Goal: Task Accomplishment & Management: Complete application form

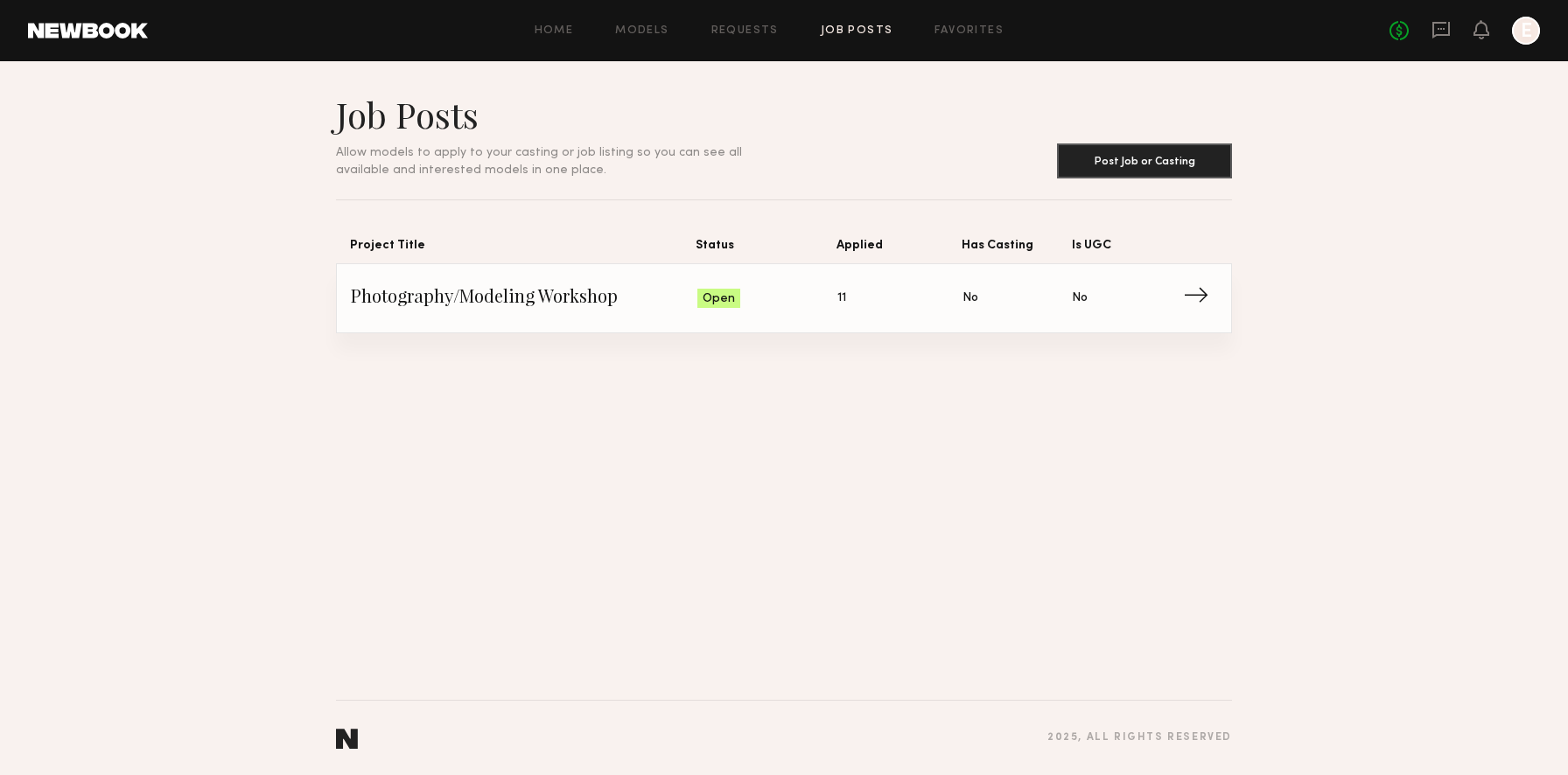
click at [838, 303] on span "11" at bounding box center [842, 298] width 9 height 19
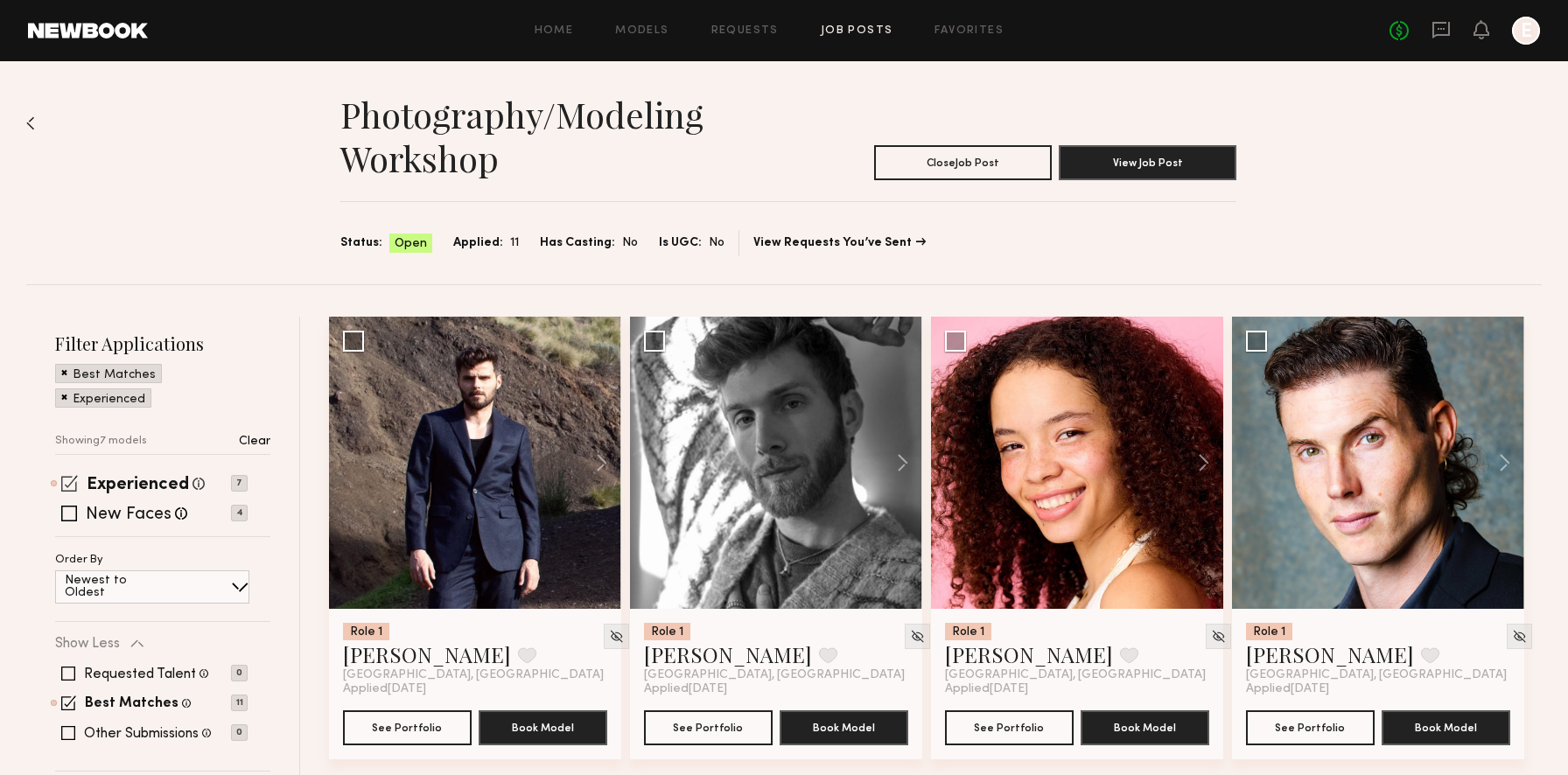
click at [72, 484] on span at bounding box center [69, 483] width 16 height 16
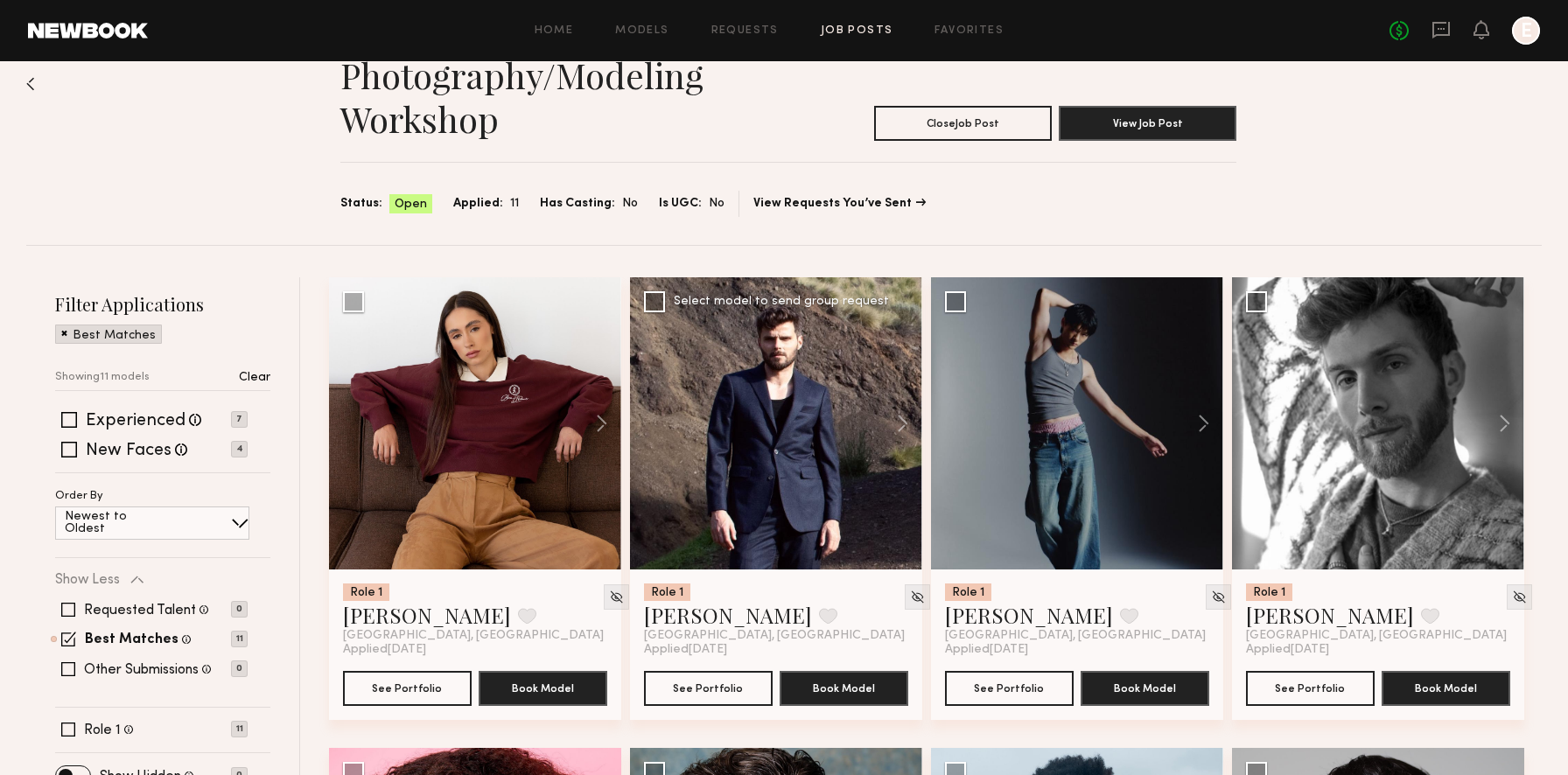
scroll to position [41, 0]
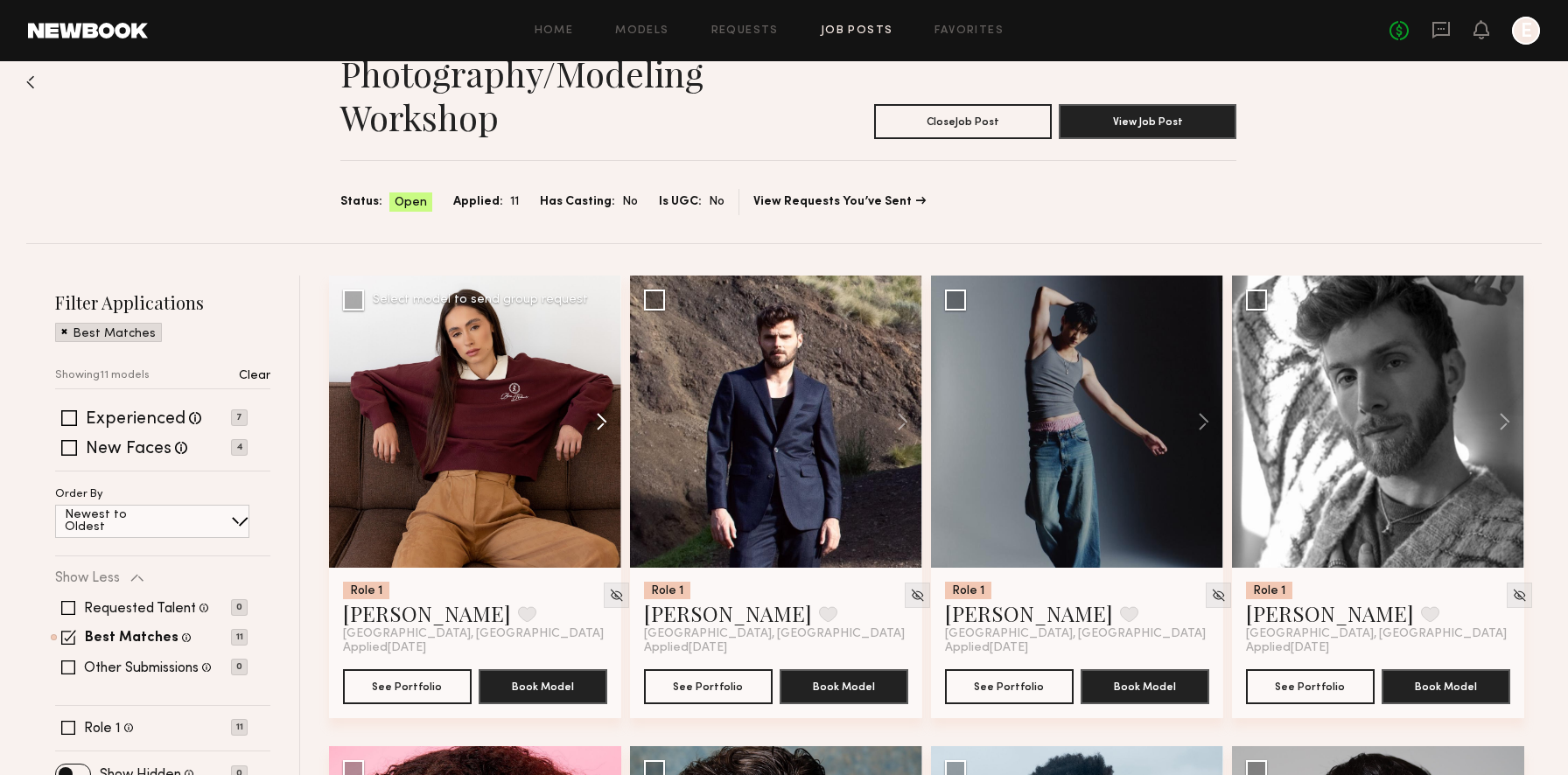
click at [606, 422] on button at bounding box center [592, 421] width 56 height 292
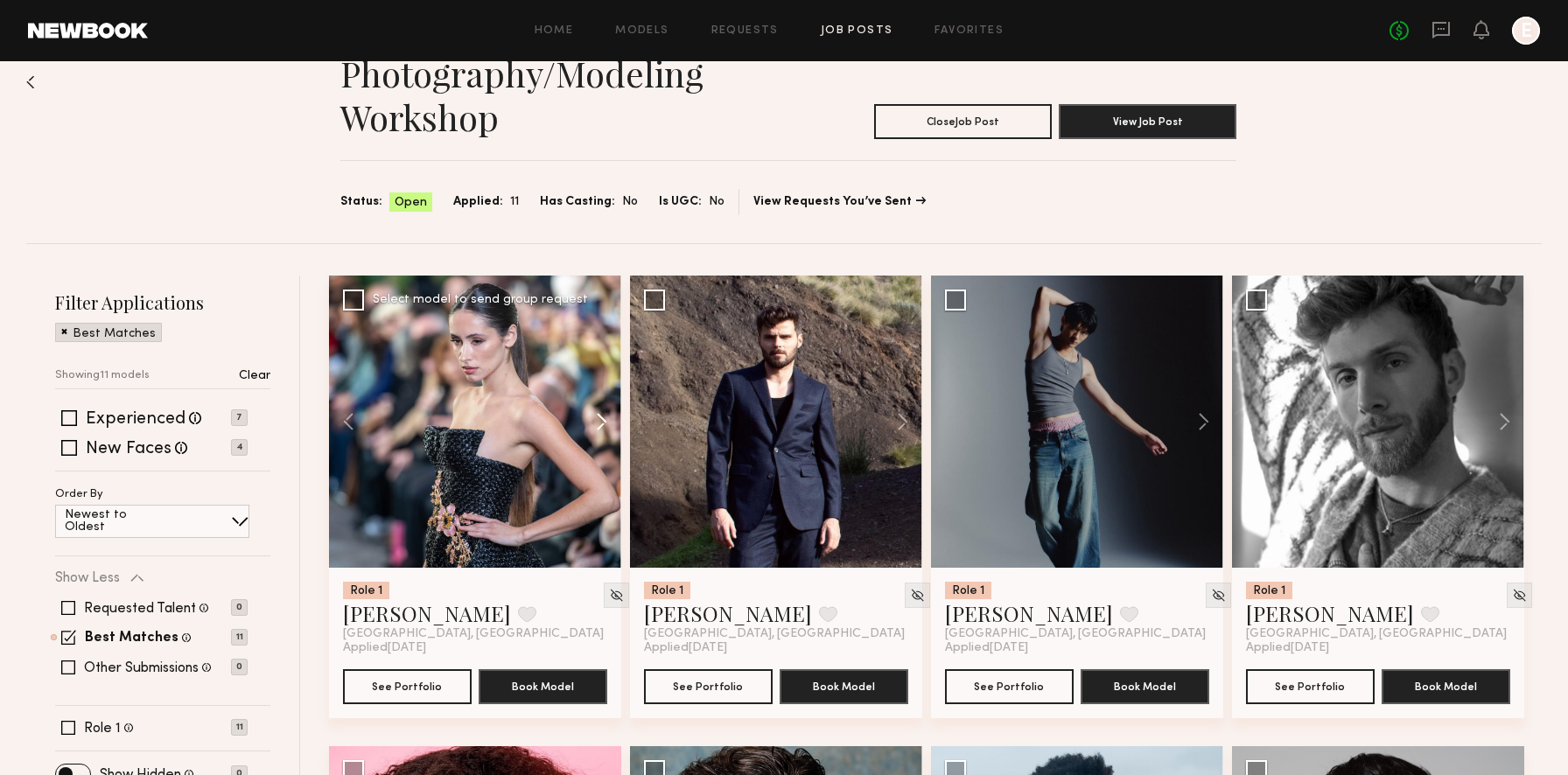
click at [606, 422] on button at bounding box center [592, 421] width 56 height 292
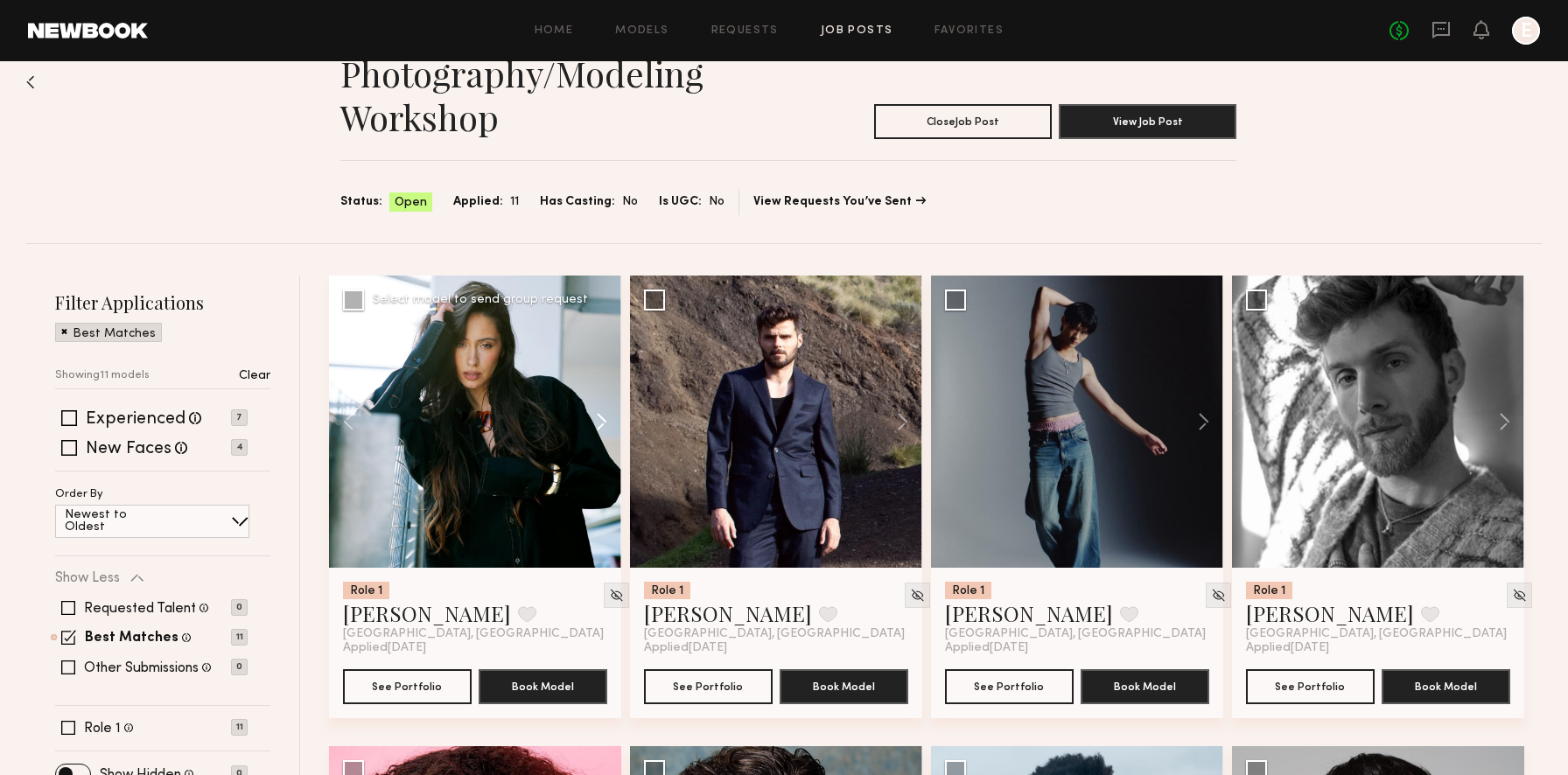
click at [606, 422] on button at bounding box center [592, 421] width 56 height 292
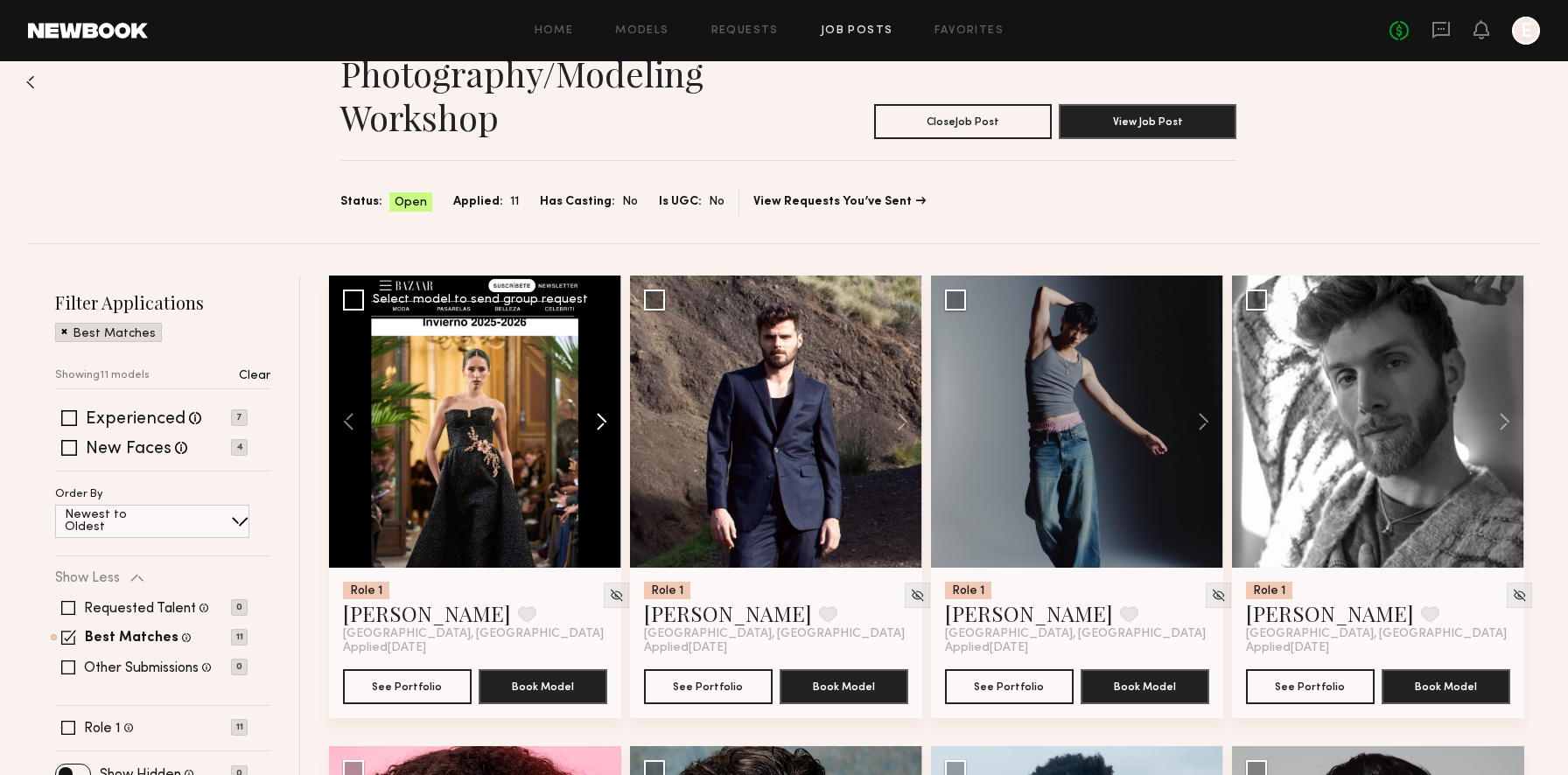
click at [606, 422] on button at bounding box center [592, 421] width 56 height 292
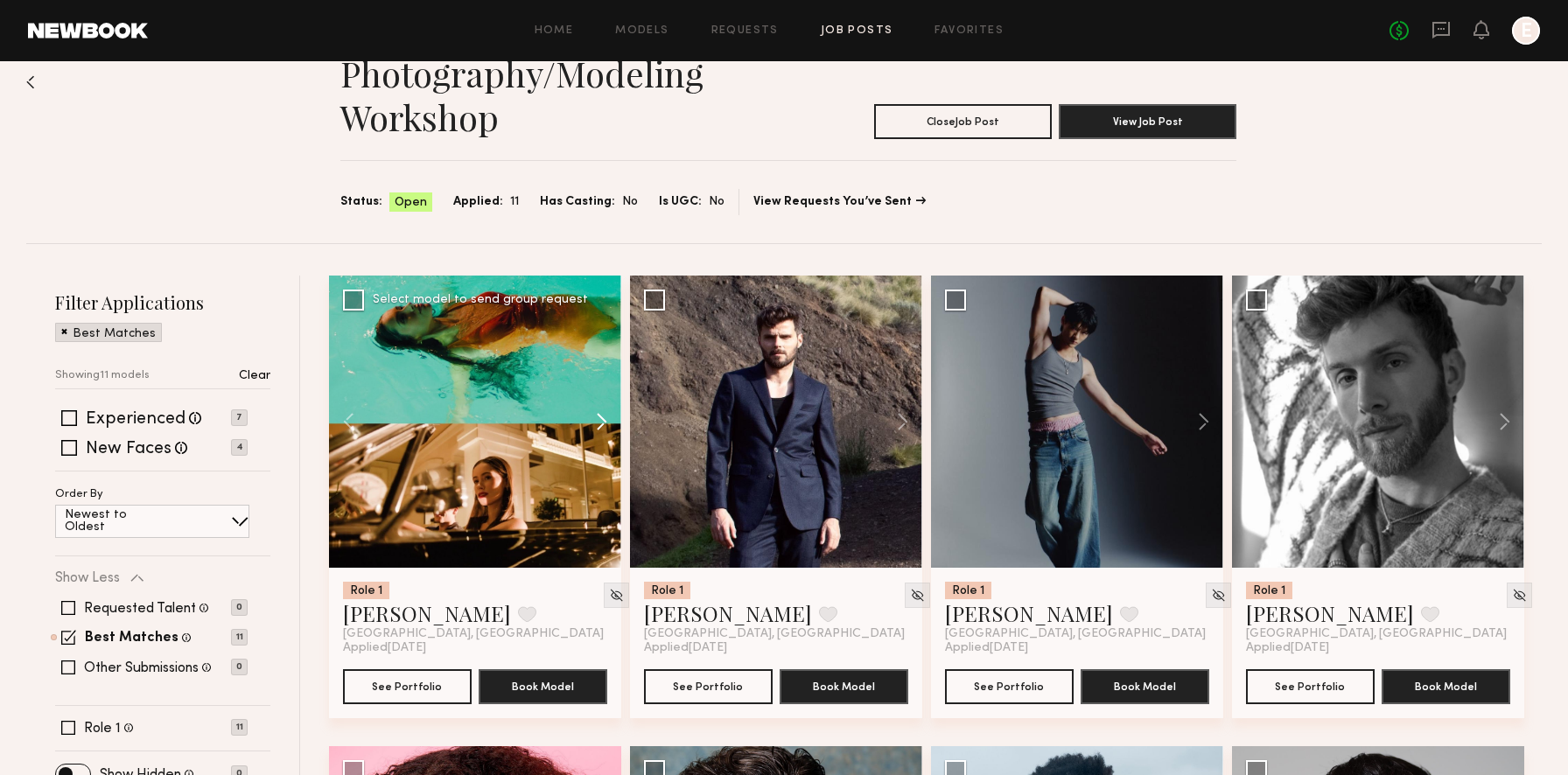
click at [606, 422] on button at bounding box center [592, 421] width 56 height 292
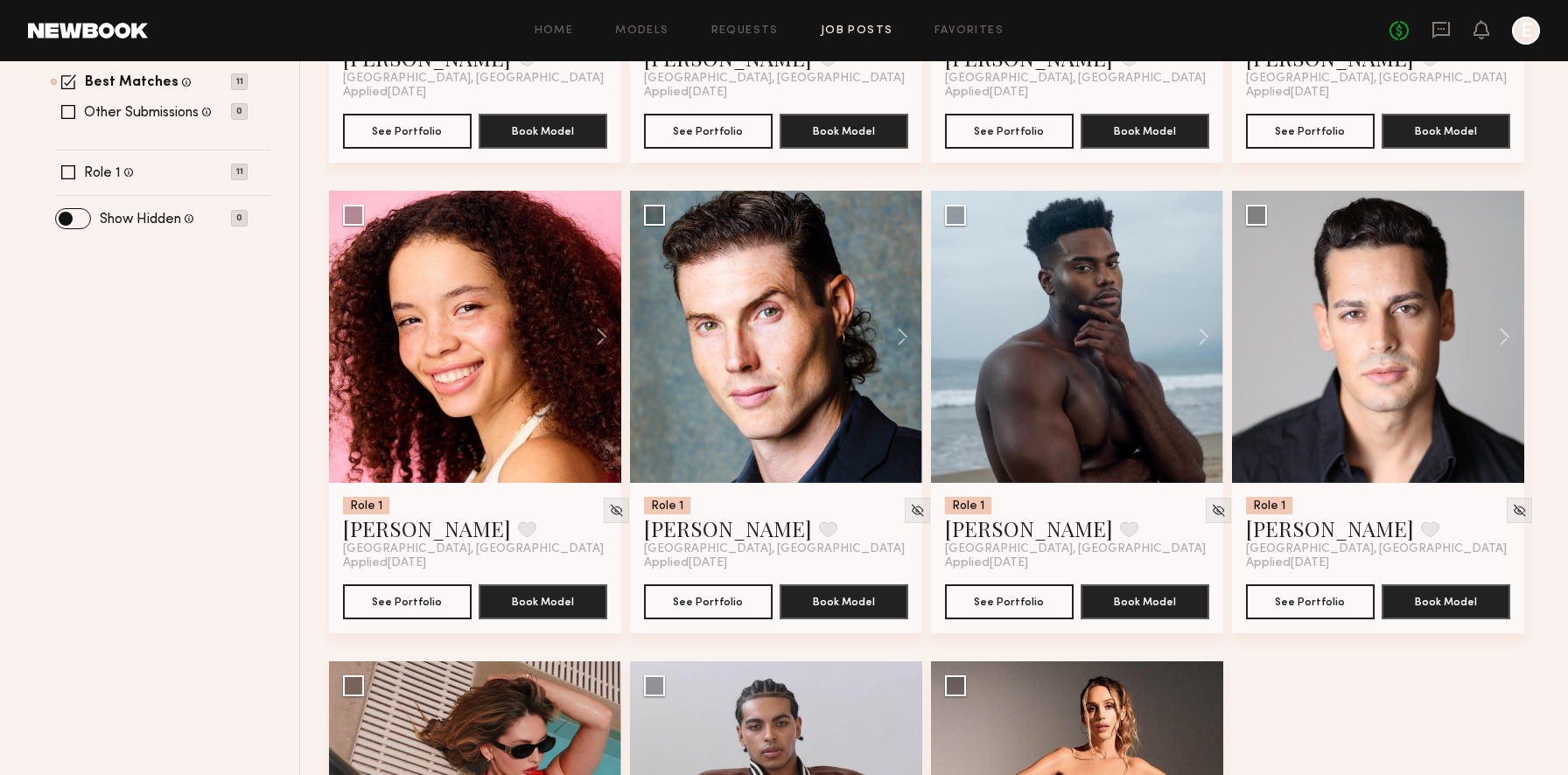
scroll to position [960, 0]
